Goal: Find specific page/section: Find specific page/section

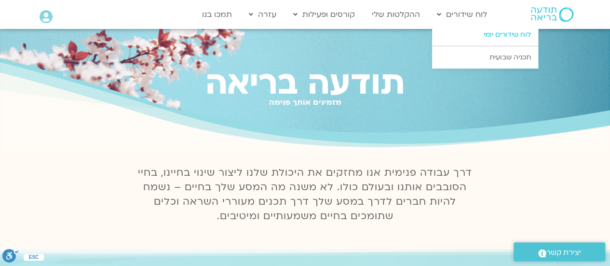
click at [488, 31] on link "לוח שידורים יומי" at bounding box center [485, 35] width 106 height 22
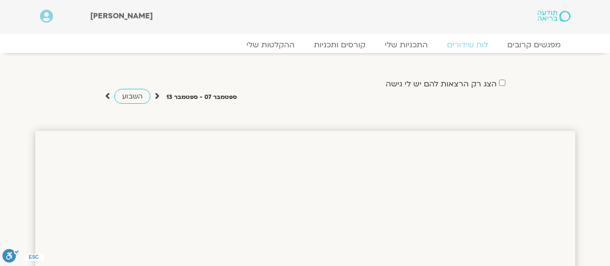
click at [492, 36] on div "מפגשים קרובים לוח שידורים התכניות שלי קורסים ותכניות ההקלטות שלי מפגשים קרובים …" at bounding box center [304, 43] width 549 height 19
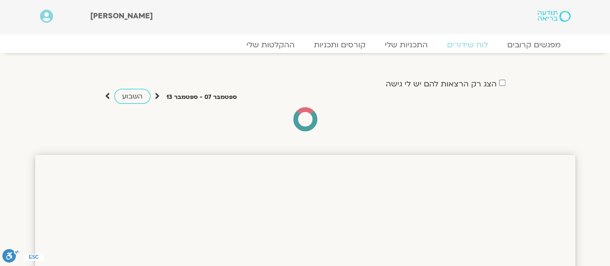
click at [492, 36] on div "מפגשים קרובים לוח שידורים התכניות שלי קורסים ותכניות ההקלטות שלי מפגשים קרובים …" at bounding box center [304, 43] width 549 height 19
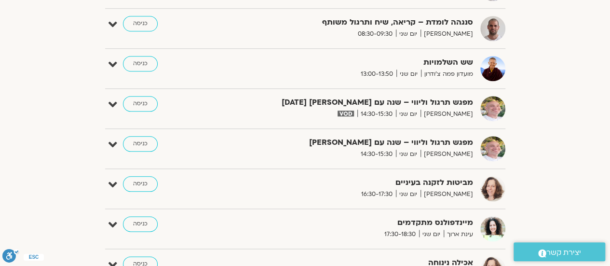
scroll to position [469, 0]
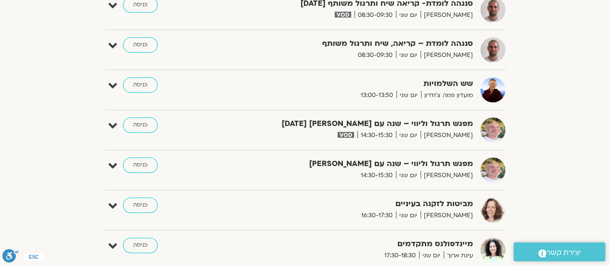
click at [572, 89] on div "הצג רק הרצאות להם יש לי גישה ספטמבר 07 - ספטמבר 13 השבוע להציג אירועים שפתוחים …" at bounding box center [305, 42] width 540 height 869
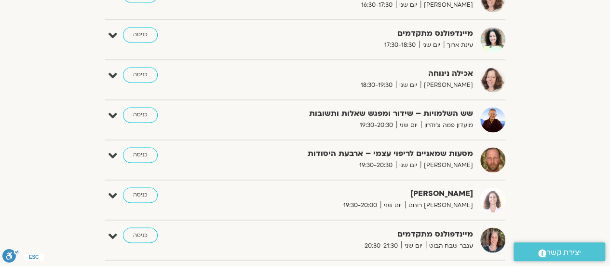
scroll to position [690, 0]
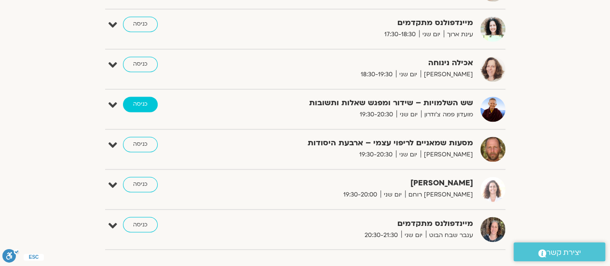
click at [143, 101] on link "כניסה" at bounding box center [140, 103] width 35 height 15
